Goal: Information Seeking & Learning: Learn about a topic

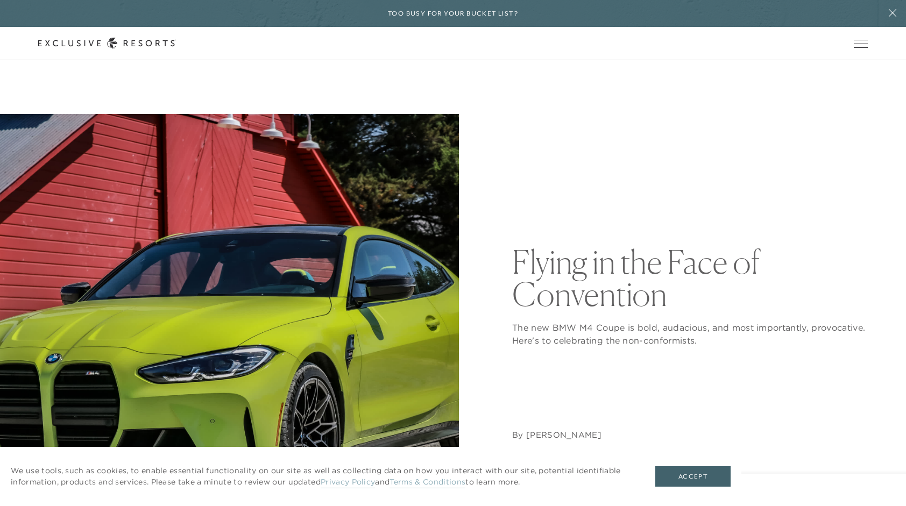
drag, startPoint x: 303, startPoint y: 206, endPoint x: 614, endPoint y: 180, distance: 311.4
click at [614, 180] on div "Flying in the Face of Convention The new BMW M4 Coupe is bold, audacious, and m…" at bounding box center [689, 343] width 355 height 459
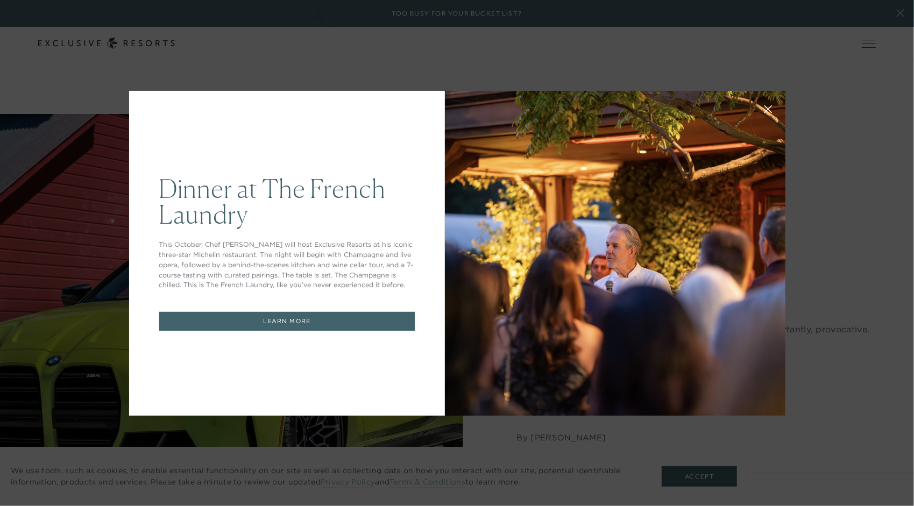
click at [374, 278] on p "This October, Chef [PERSON_NAME] will host Exclusive Resorts at his iconic thre…" at bounding box center [286, 265] width 255 height 51
click at [323, 322] on link "LEARN MORE" at bounding box center [286, 321] width 255 height 19
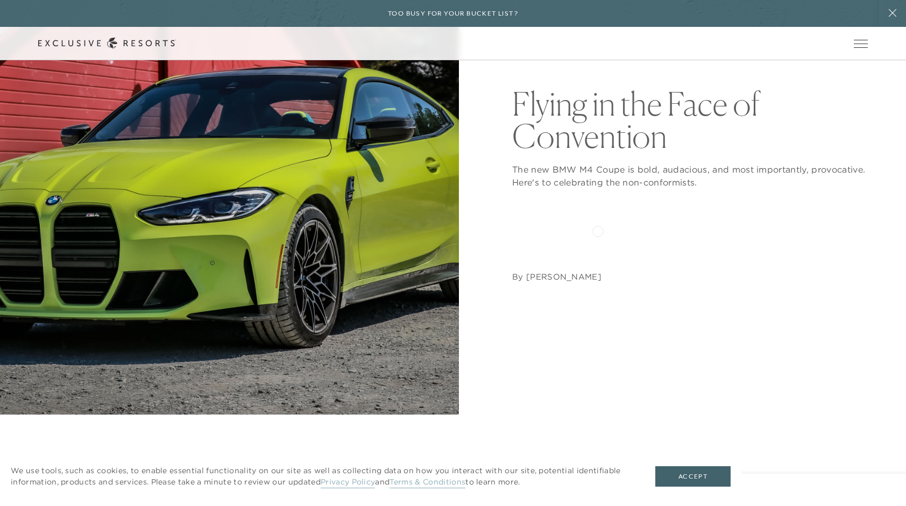
scroll to position [108, 0]
